Goal: Task Accomplishment & Management: Use online tool/utility

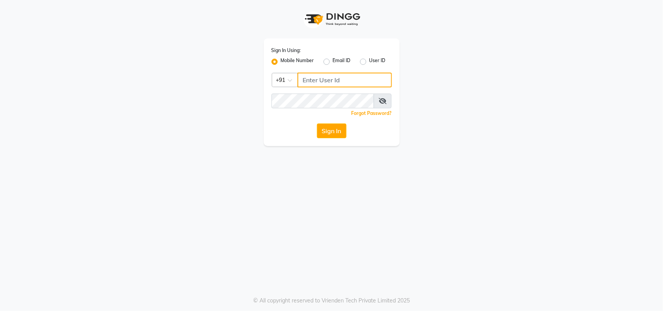
type input "7708887778"
click at [325, 121] on div "Sign In Using: Mobile Number Email ID User ID Country Code × [PHONE_NUMBER] Rem…" at bounding box center [332, 92] width 136 height 108
click at [327, 128] on button "Sign In" at bounding box center [332, 131] width 30 height 15
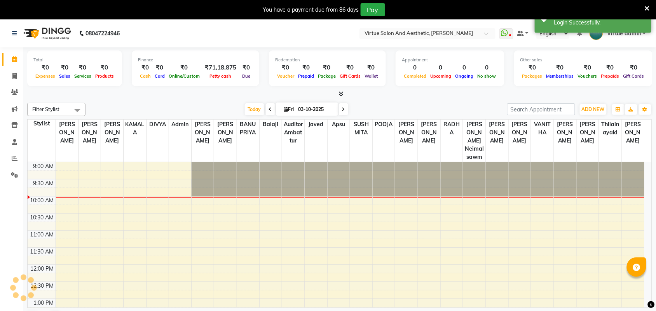
scroll to position [35, 0]
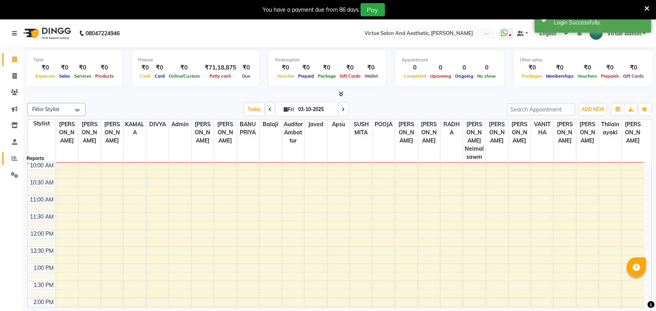
click at [12, 160] on icon at bounding box center [15, 158] width 6 height 6
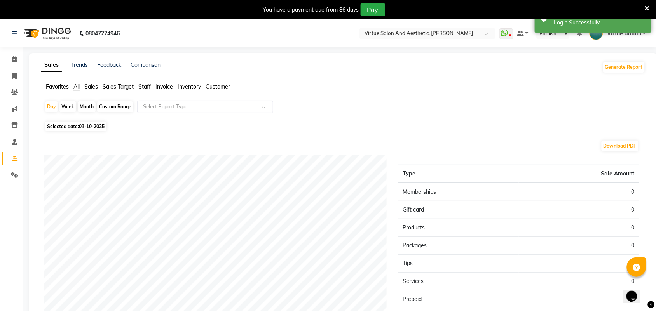
click at [85, 106] on div "Month" at bounding box center [87, 106] width 18 height 11
select select "10"
select select "2025"
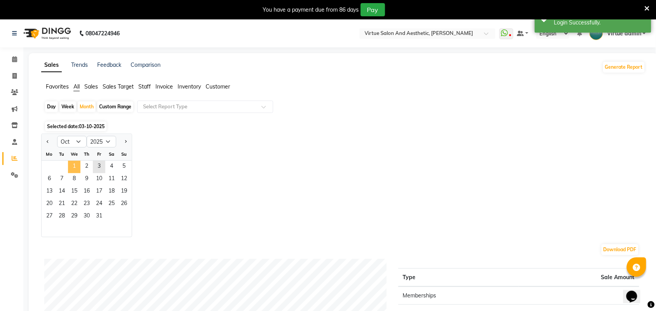
click at [77, 164] on span "1" at bounding box center [74, 167] width 12 height 12
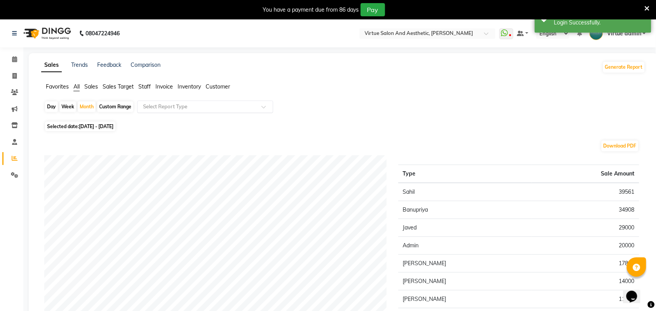
click at [158, 105] on input "text" at bounding box center [197, 107] width 112 height 8
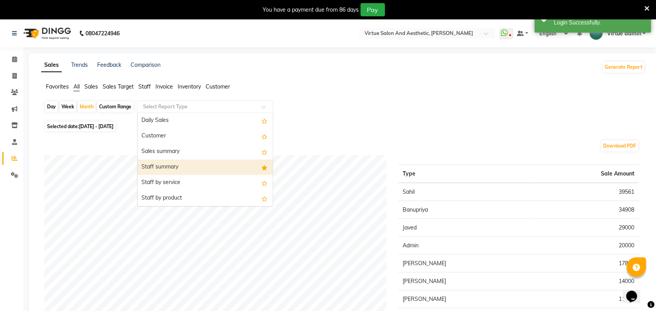
click at [181, 165] on div "Staff summary" at bounding box center [205, 168] width 135 height 16
select select "full_report"
select select "csv"
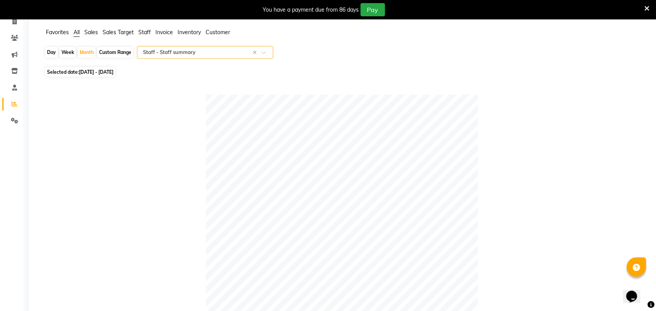
scroll to position [49, 0]
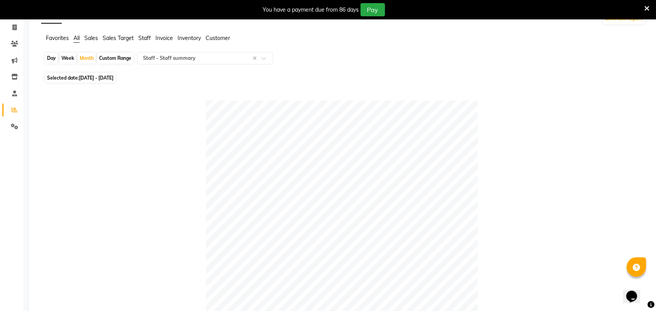
click at [48, 53] on div "Day" at bounding box center [51, 58] width 13 height 11
select select "10"
select select "2025"
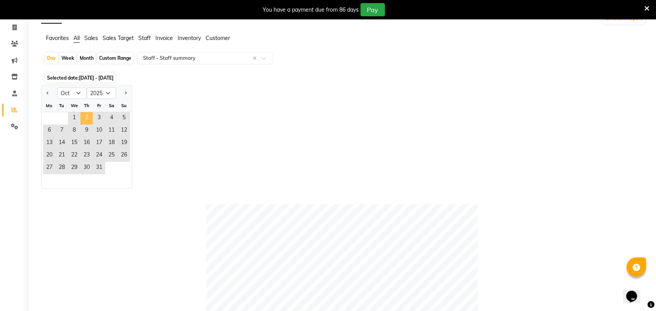
click at [90, 119] on span "2" at bounding box center [86, 118] width 12 height 12
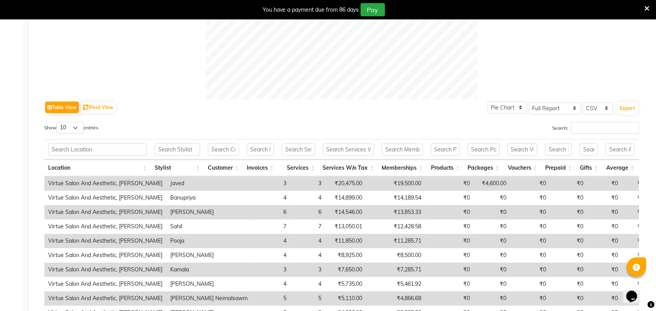
scroll to position [340, 0]
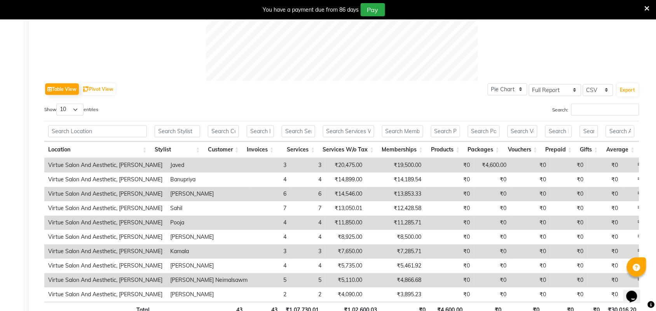
click at [290, 160] on td "3" at bounding box center [307, 165] width 35 height 14
click at [292, 150] on th "Services" at bounding box center [298, 150] width 41 height 17
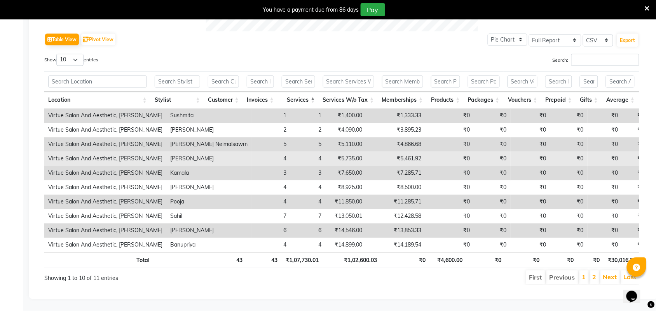
scroll to position [405, 0]
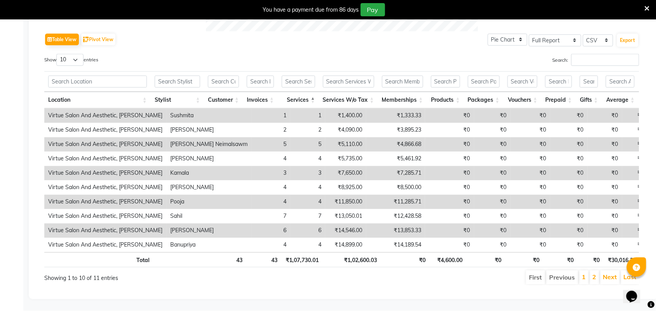
click at [298, 92] on th "Services" at bounding box center [298, 100] width 41 height 17
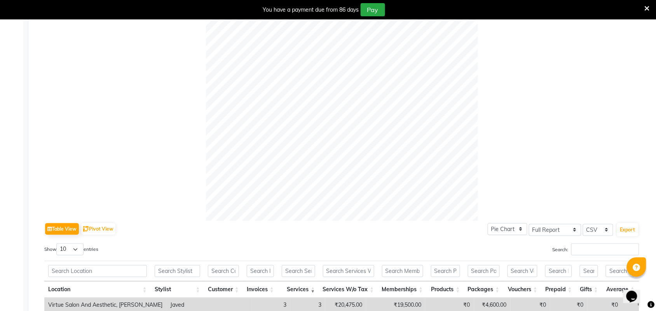
scroll to position [17, 0]
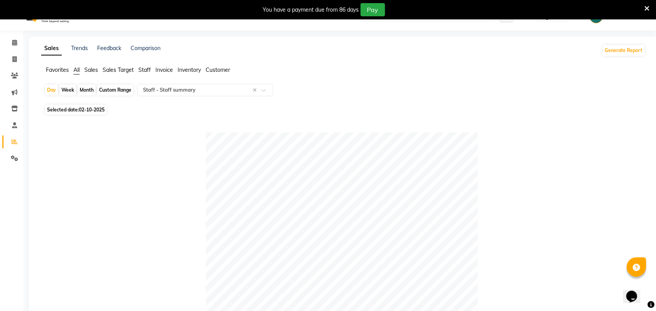
click at [84, 88] on div "Month" at bounding box center [87, 90] width 18 height 11
select select "10"
select select "2025"
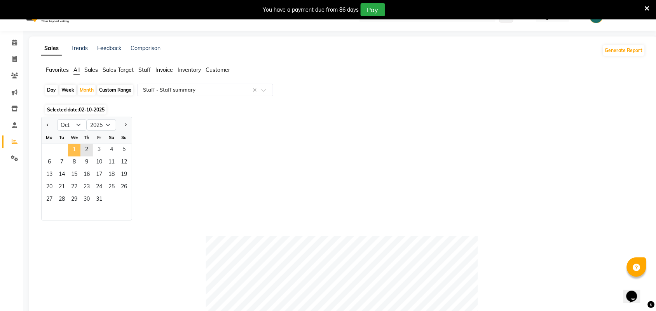
click at [71, 150] on span "1" at bounding box center [74, 150] width 12 height 12
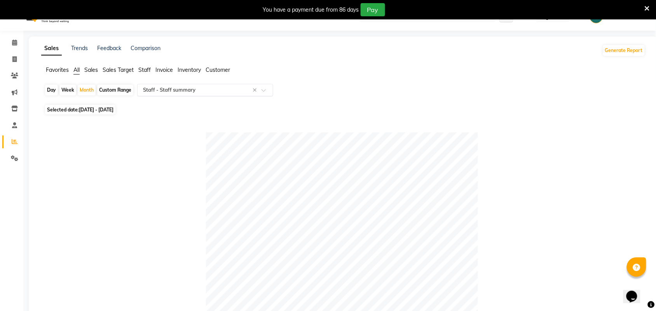
click at [175, 91] on input "text" at bounding box center [197, 90] width 112 height 8
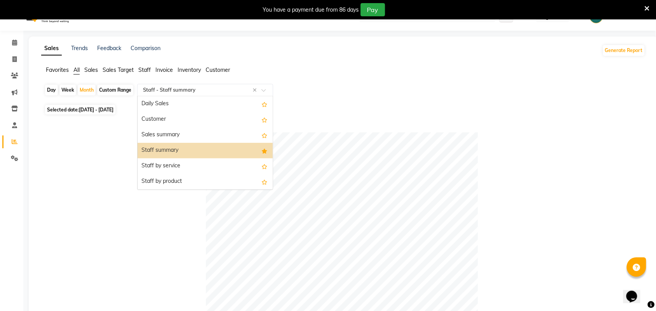
click at [177, 153] on div "Staff summary" at bounding box center [205, 151] width 135 height 16
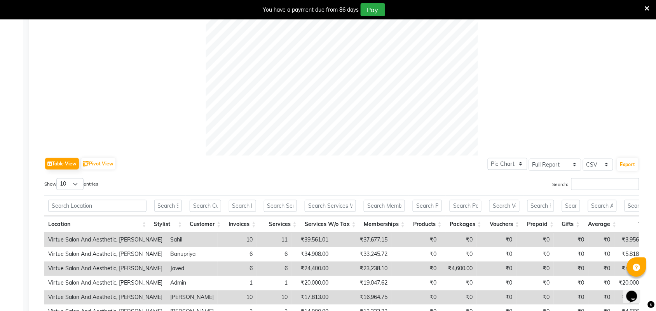
scroll to position [357, 0]
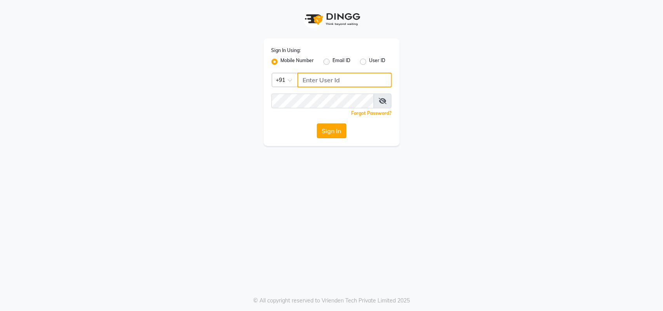
type input "7708887778"
click at [337, 129] on button "Sign In" at bounding box center [332, 131] width 30 height 15
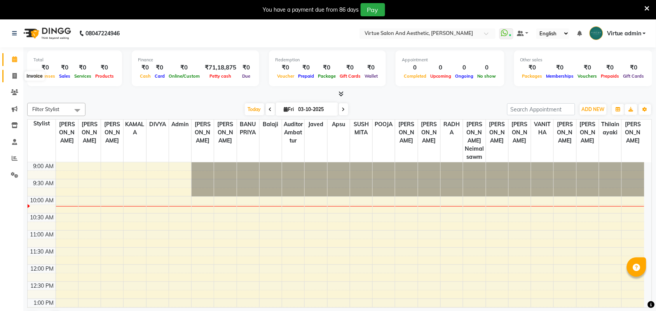
click at [16, 78] on icon at bounding box center [14, 76] width 4 height 6
select select "4466"
select select "service"
